Goal: Task Accomplishment & Management: Manage account settings

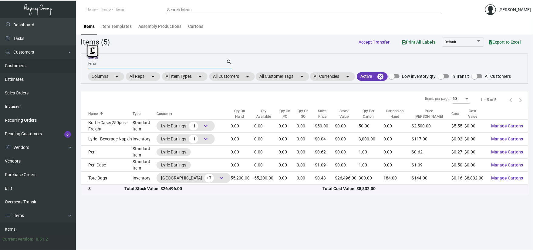
drag, startPoint x: 125, startPoint y: 65, endPoint x: 39, endPoint y: 63, distance: 86.1
click at [43, 64] on div "Dashboard Dashboard Tasks Customers Customers Estimates Sales Orders Invoices R…" at bounding box center [266, 134] width 533 height 232
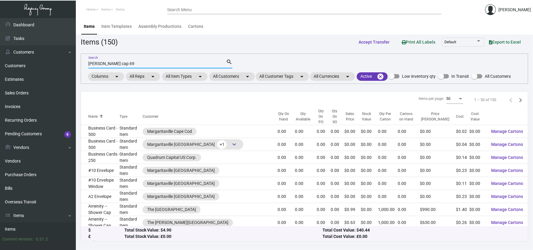
type input "[PERSON_NAME] cap 69"
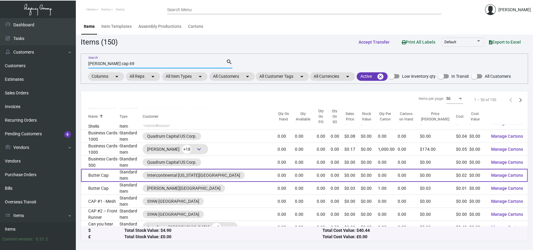
scroll to position [484, 0]
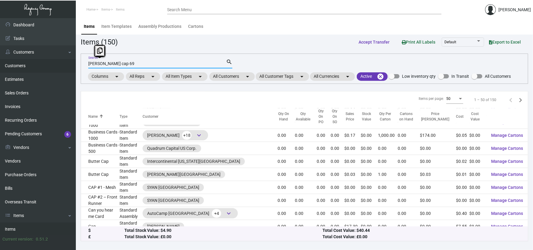
drag, startPoint x: 141, startPoint y: 63, endPoint x: 59, endPoint y: 63, distance: 81.8
click at [59, 63] on div "Dashboard Dashboard Tasks Customers Customers Estimates Sales Orders Invoices R…" at bounding box center [266, 134] width 533 height 232
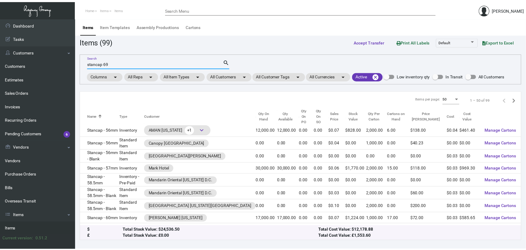
scroll to position [0, 0]
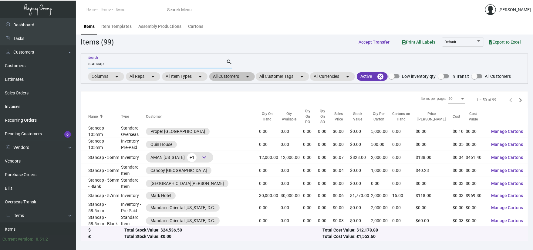
type input "stancap"
click at [228, 78] on mat-chip "All Customers arrow_drop_down" at bounding box center [231, 76] width 45 height 8
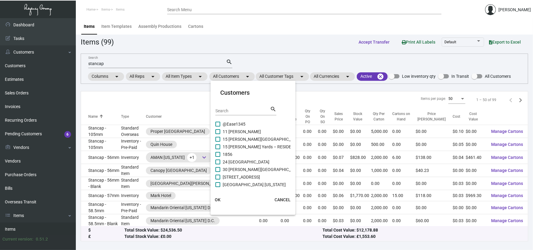
click at [226, 111] on input "Search" at bounding box center [242, 111] width 55 height 5
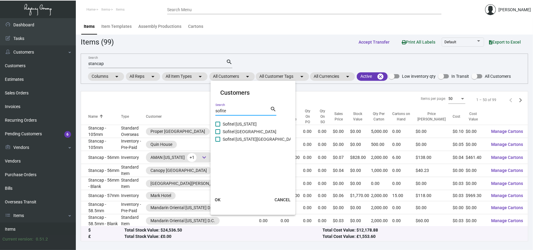
type input "sofite"
click at [236, 122] on span "Sofitel [US_STATE]" at bounding box center [239, 124] width 34 height 7
click at [218, 127] on input "Sofitel [US_STATE]" at bounding box center [217, 127] width 0 height 0
checkbox input "true"
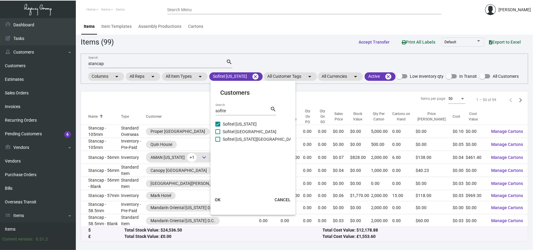
click at [219, 202] on span "OK" at bounding box center [218, 200] width 6 height 5
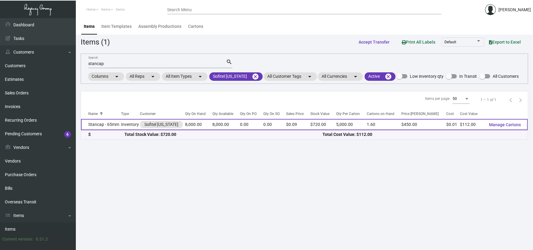
click at [108, 123] on td "Stancap - 65mm" at bounding box center [101, 124] width 40 height 11
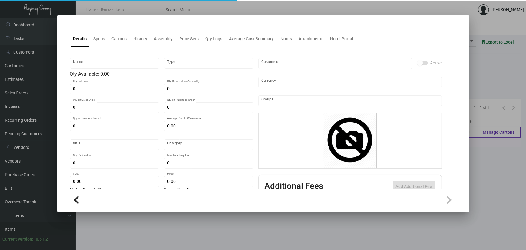
type input "Stancap - 65mm"
type input "Inventory"
type input "8,000"
type input "$ 0.054"
type input "Overseas"
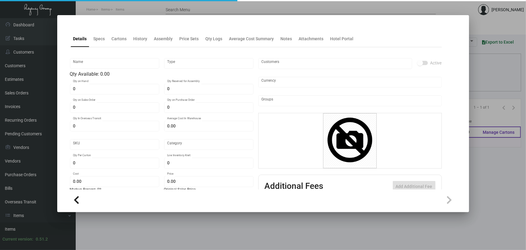
type input "5,000"
type input "$ 0.014"
type input "$ 0.09"
checkbox input "true"
type input "United States Dollar $"
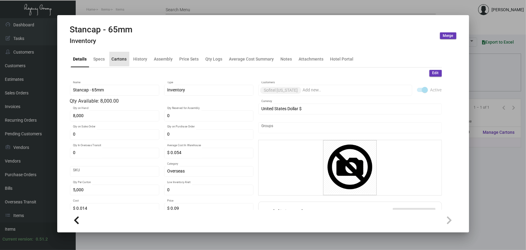
click at [113, 56] on div "Cartons" at bounding box center [119, 59] width 15 height 6
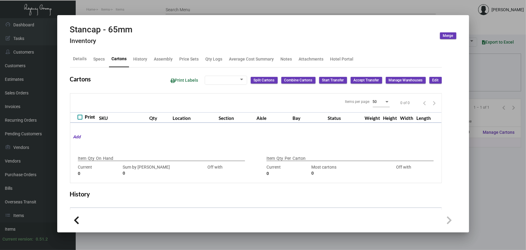
type input "8,000"
type input "8000"
type input "0"
type input "5,000"
type input "5000"
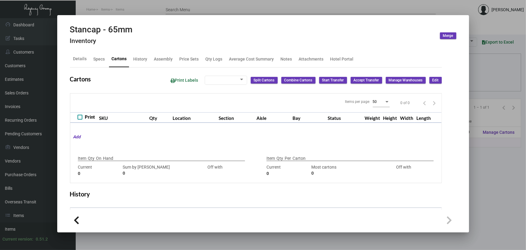
type input "0"
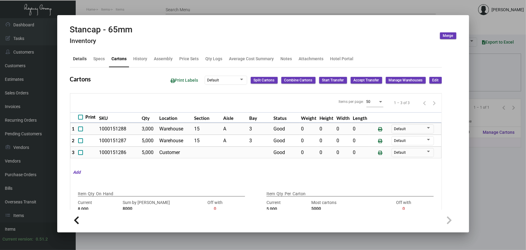
click at [84, 59] on div "Details" at bounding box center [80, 59] width 14 height 6
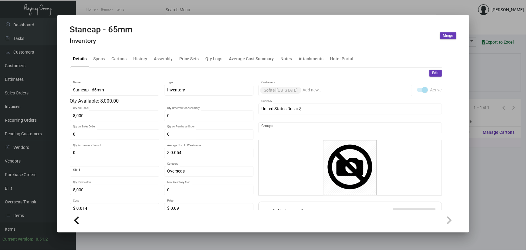
click at [130, 10] on div at bounding box center [263, 125] width 526 height 250
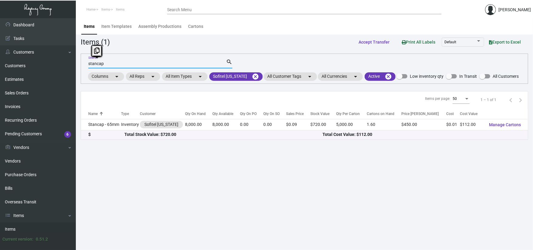
drag, startPoint x: 117, startPoint y: 65, endPoint x: 74, endPoint y: 61, distance: 43.0
click at [78, 63] on main "Items Item Templates Assembly Productions Cartons Items (1) Accept Transfer Pri…" at bounding box center [304, 134] width 457 height 232
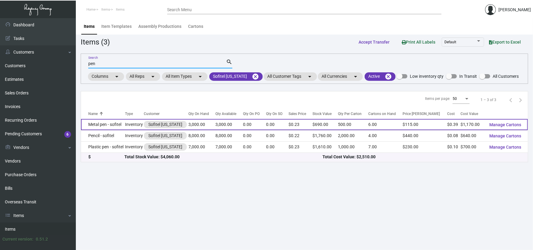
type input "pen"
click at [100, 127] on td "Metal pen - sofitel" at bounding box center [103, 124] width 44 height 11
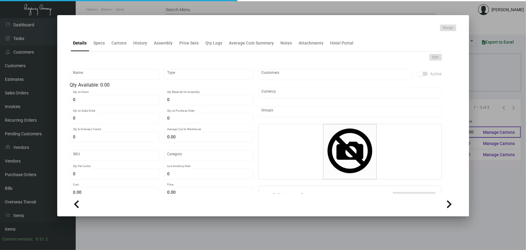
type input "Metal pen - sofitel"
type input "Inventory"
type input "3,000"
type input "$ 0.00"
type input "Overseas"
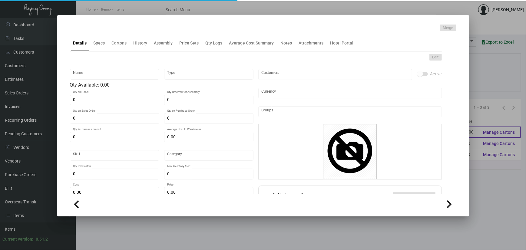
type input "500"
type input "$ 0.39"
type input "$ 0.23"
checkbox input "true"
type input "United States Dollar $"
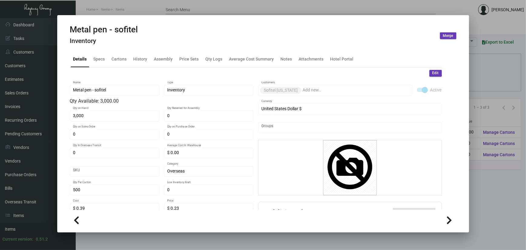
click at [318, 11] on div at bounding box center [263, 125] width 526 height 250
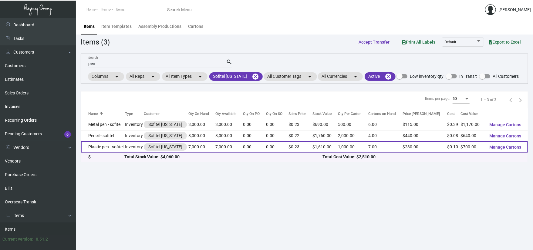
click at [95, 149] on td "Plastic pen - sofitel" at bounding box center [103, 147] width 44 height 11
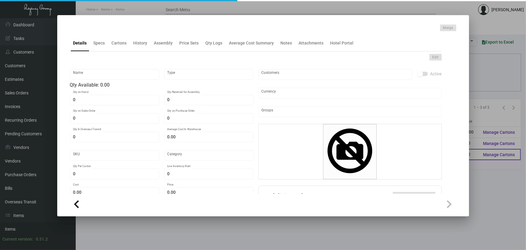
type input "Plastic pen - sofitel"
type input "Inventory"
type input "7,000"
type input "$ 0.00"
type input "Overseas"
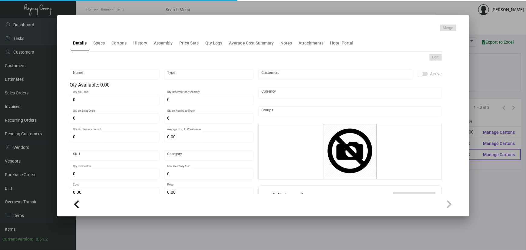
type input "1,000"
type input "$ 0.10"
type input "$ 0.23"
checkbox input "true"
type input "United States Dollar $"
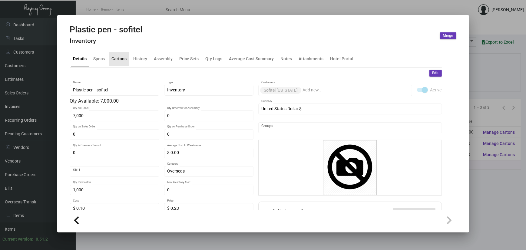
click at [119, 65] on div "Cartons" at bounding box center [119, 59] width 20 height 15
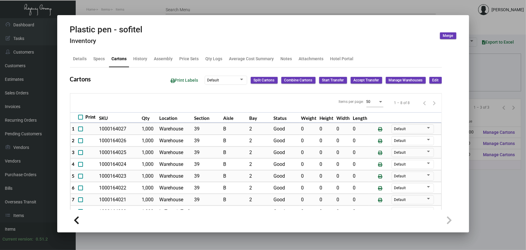
click at [141, 7] on div at bounding box center [263, 125] width 526 height 250
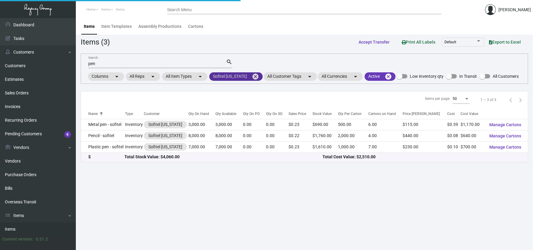
click at [252, 78] on mat-icon "cancel" at bounding box center [255, 76] width 7 height 7
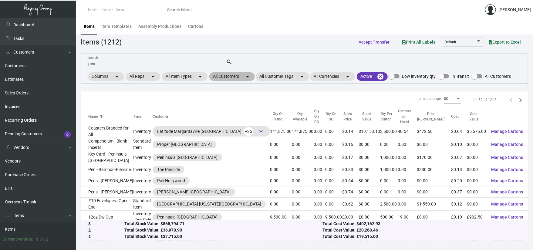
click at [251, 78] on mat-icon "arrow_drop_down" at bounding box center [247, 76] width 7 height 7
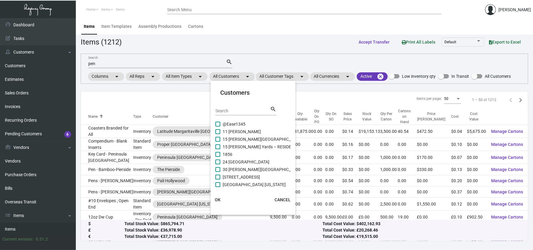
click at [247, 111] on input "Search" at bounding box center [242, 111] width 55 height 5
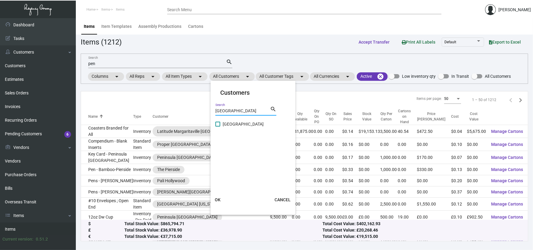
type input "[GEOGRAPHIC_DATA]"
click at [243, 124] on span "[GEOGRAPHIC_DATA]" at bounding box center [242, 124] width 41 height 7
click at [218, 127] on input "[GEOGRAPHIC_DATA]" at bounding box center [217, 127] width 0 height 0
checkbox input "true"
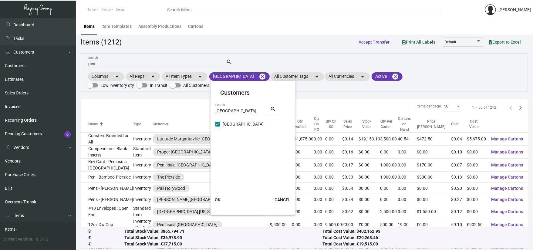
click at [218, 198] on span "OK" at bounding box center [218, 200] width 6 height 5
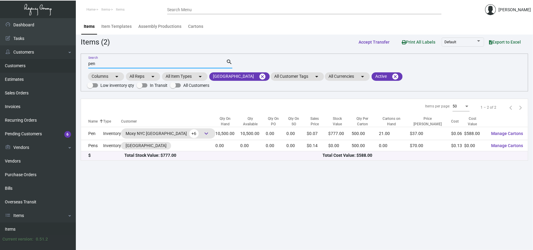
drag, startPoint x: 121, startPoint y: 63, endPoint x: 73, endPoint y: 61, distance: 48.0
click at [73, 61] on div "Dashboard Dashboard Tasks Customers Customers Estimates Sales Orders Invoices R…" at bounding box center [266, 134] width 533 height 232
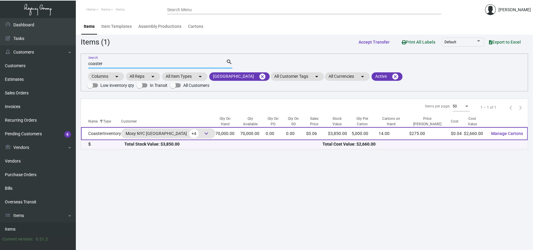
type input "coaster"
click at [100, 127] on td "Coaster" at bounding box center [92, 133] width 22 height 13
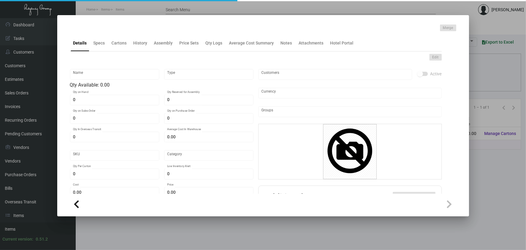
type input "Coaster"
type input "Inventory"
type input "70,000"
type input "$ 0.00"
type input "Moxy0013"
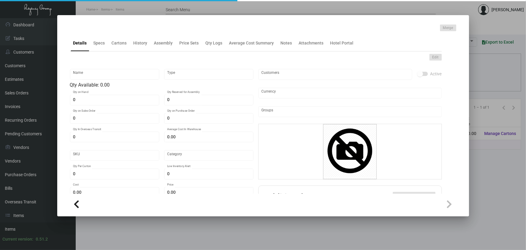
type input "Standard"
type input "5,000"
type input "40,000"
type input "$ 0.038"
type input "$ 0.055"
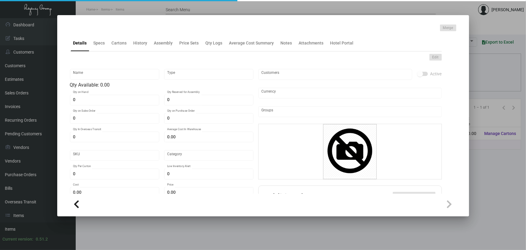
type textarea "Coasters 40pt pulpboard 4" circle Printing PMS 1/1 Coaster Item# 4066-BRBS-PT 1…"
type textarea "Coasters 40pt pulpboard 4" circle Printing PMS 1/1"
checkbox input "true"
type input "United States Dollar $"
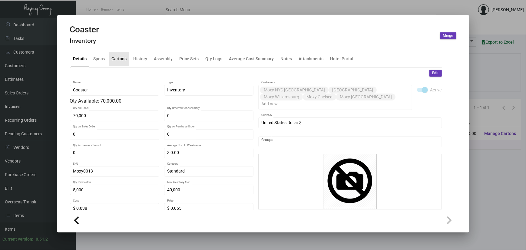
click at [120, 54] on div "Cartons" at bounding box center [119, 59] width 20 height 15
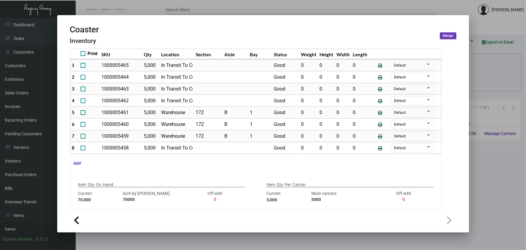
scroll to position [142, 0]
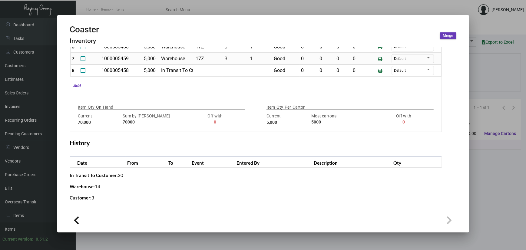
click at [157, 8] on div at bounding box center [263, 125] width 526 height 250
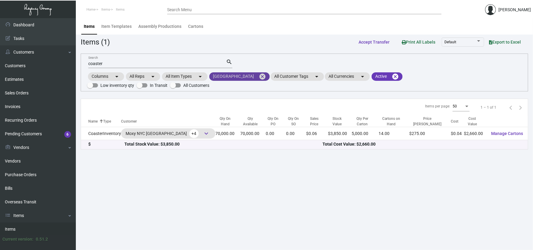
click at [259, 73] on mat-icon "cancel" at bounding box center [262, 76] width 7 height 7
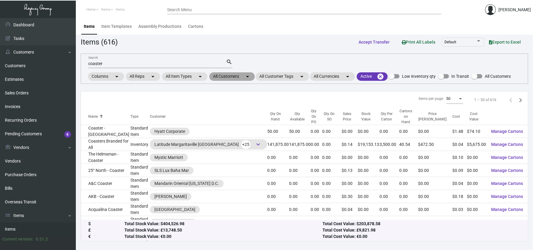
click at [247, 75] on mat-icon "arrow_drop_down" at bounding box center [247, 76] width 7 height 7
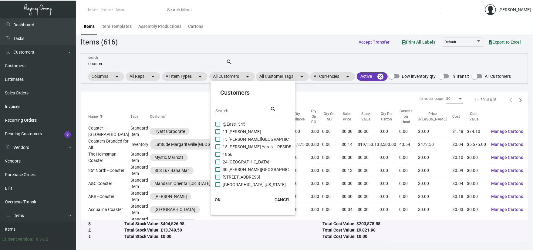
click at [242, 109] on input "Search" at bounding box center [242, 111] width 55 height 5
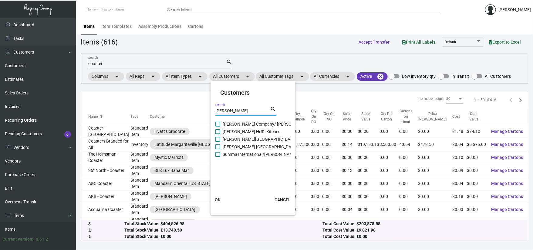
type input "[PERSON_NAME]"
click at [250, 133] on span "[PERSON_NAME] Hell's Kitchen" at bounding box center [251, 131] width 58 height 7
click at [218, 134] on input "[PERSON_NAME] Hell's Kitchen" at bounding box center [217, 134] width 0 height 0
checkbox input "true"
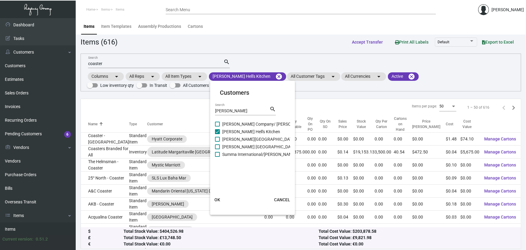
click at [215, 201] on span "OK" at bounding box center [218, 200] width 6 height 5
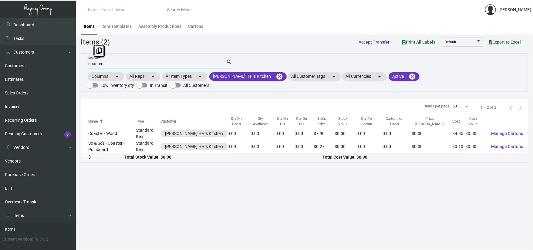
drag, startPoint x: 118, startPoint y: 61, endPoint x: 83, endPoint y: 62, distance: 35.2
click at [85, 62] on div "coaster Search search Columns arrow_drop_down All Reps arrow_drop_down All Item…" at bounding box center [304, 73] width 447 height 38
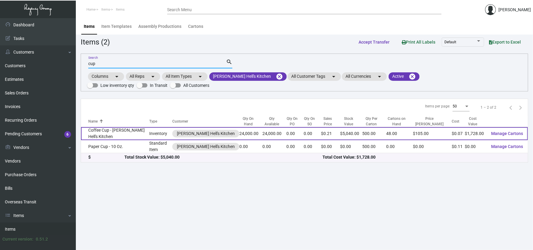
type input "cup"
click at [116, 135] on td "Coffee Cup - [PERSON_NAME] Hell's Kitchen" at bounding box center [115, 133] width 68 height 13
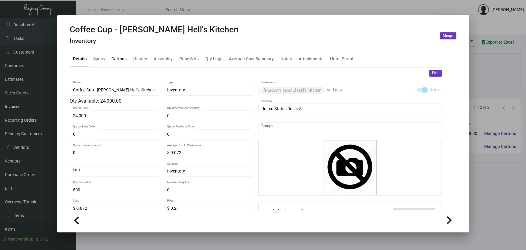
click at [120, 56] on div "Cartons" at bounding box center [119, 59] width 15 height 6
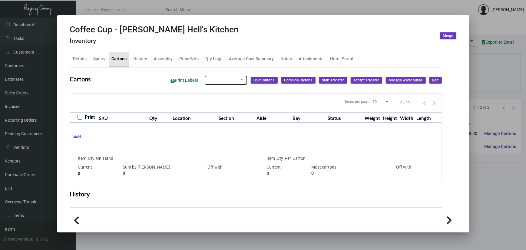
type input "24,000"
type input "24000"
type input "0"
type input "500"
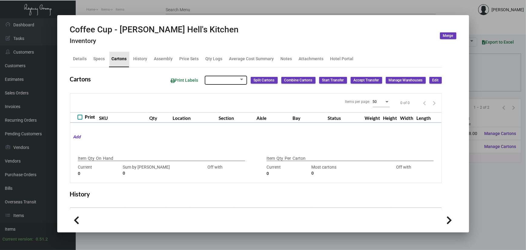
type input "0"
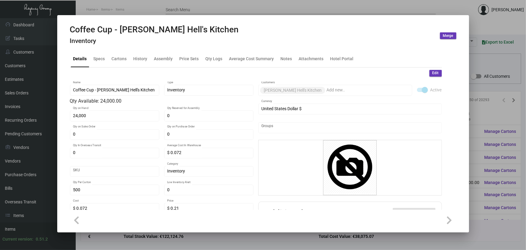
click at [115, 12] on div at bounding box center [263, 125] width 526 height 250
